Goal: Understand process/instructions: Learn how to perform a task or action

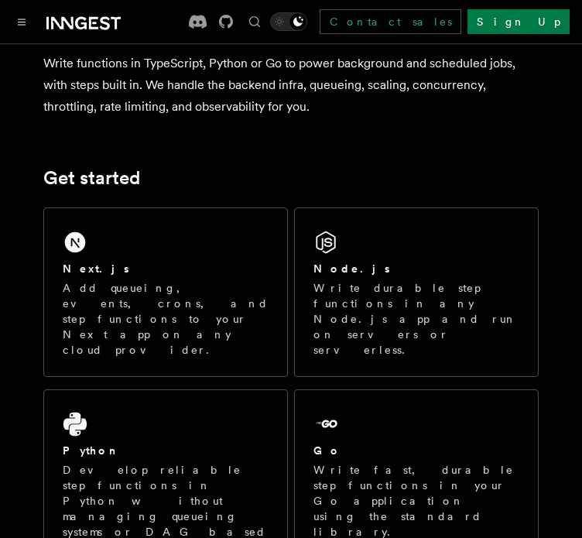
scroll to position [155, 0]
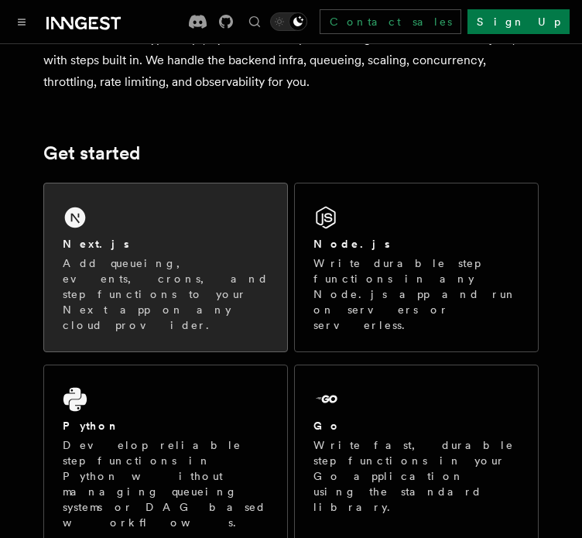
click at [77, 225] on icon at bounding box center [75, 218] width 21 height 21
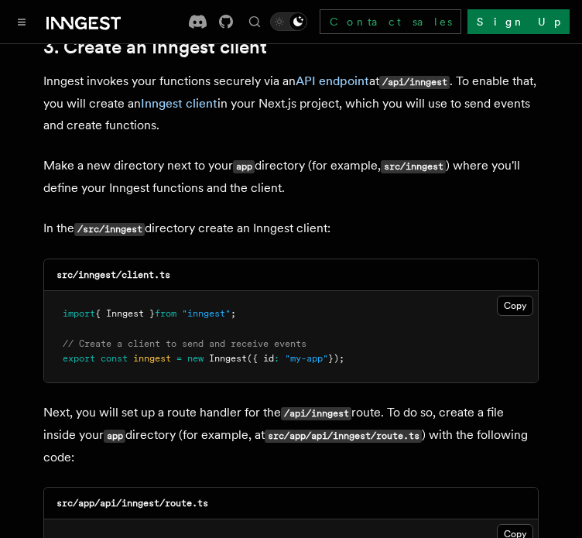
scroll to position [1858, 0]
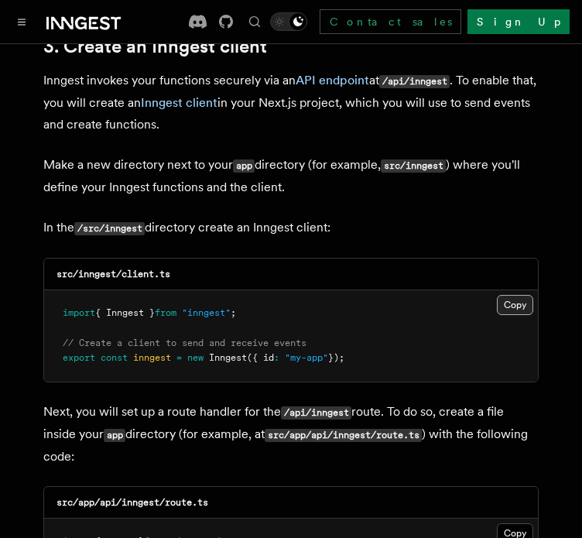
click at [506, 295] on button "Copy Copied" at bounding box center [515, 305] width 36 height 20
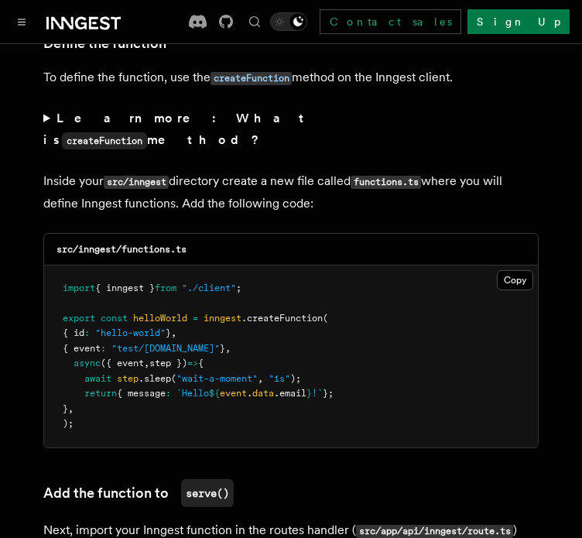
scroll to position [2710, 0]
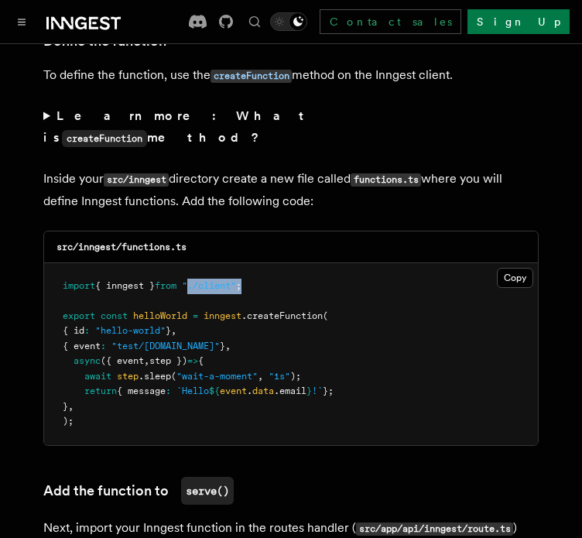
drag, startPoint x: 259, startPoint y: 221, endPoint x: 201, endPoint y: 219, distance: 57.3
click at [201, 263] on pre "import { inngest } from "./client" ; export const helloWorld = inngest .createF…" at bounding box center [291, 354] width 494 height 182
click at [281, 263] on pre "import { inngest } from "./client" ; export const helloWorld = inngest .createF…" at bounding box center [291, 354] width 494 height 182
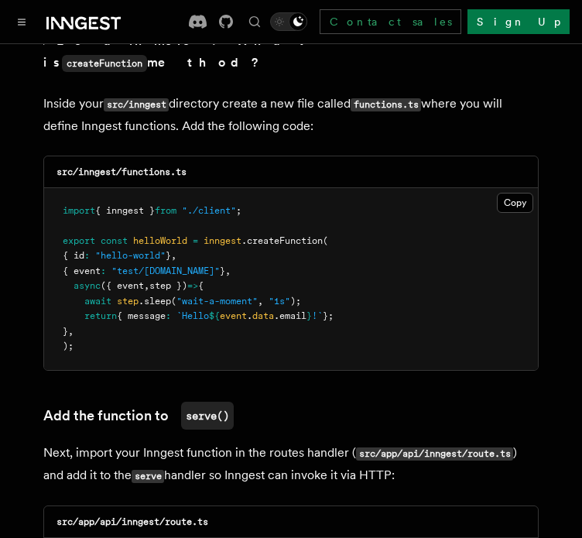
scroll to position [2788, 0]
